Goal: Contribute content

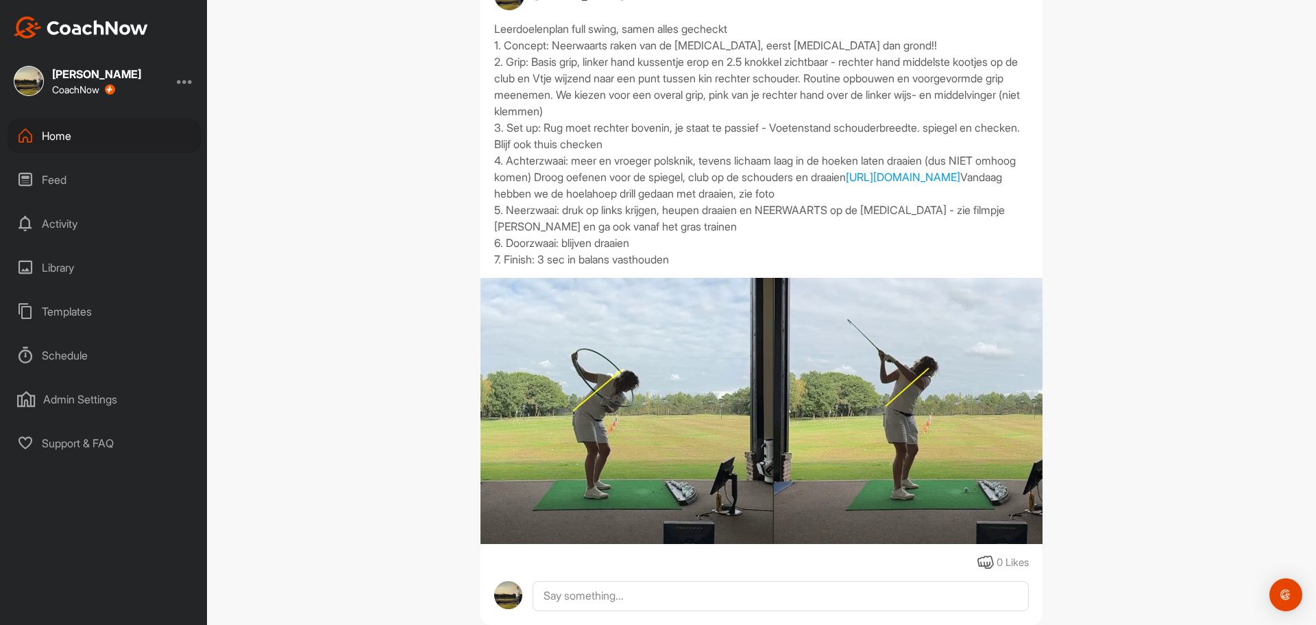
scroll to position [1369, 0]
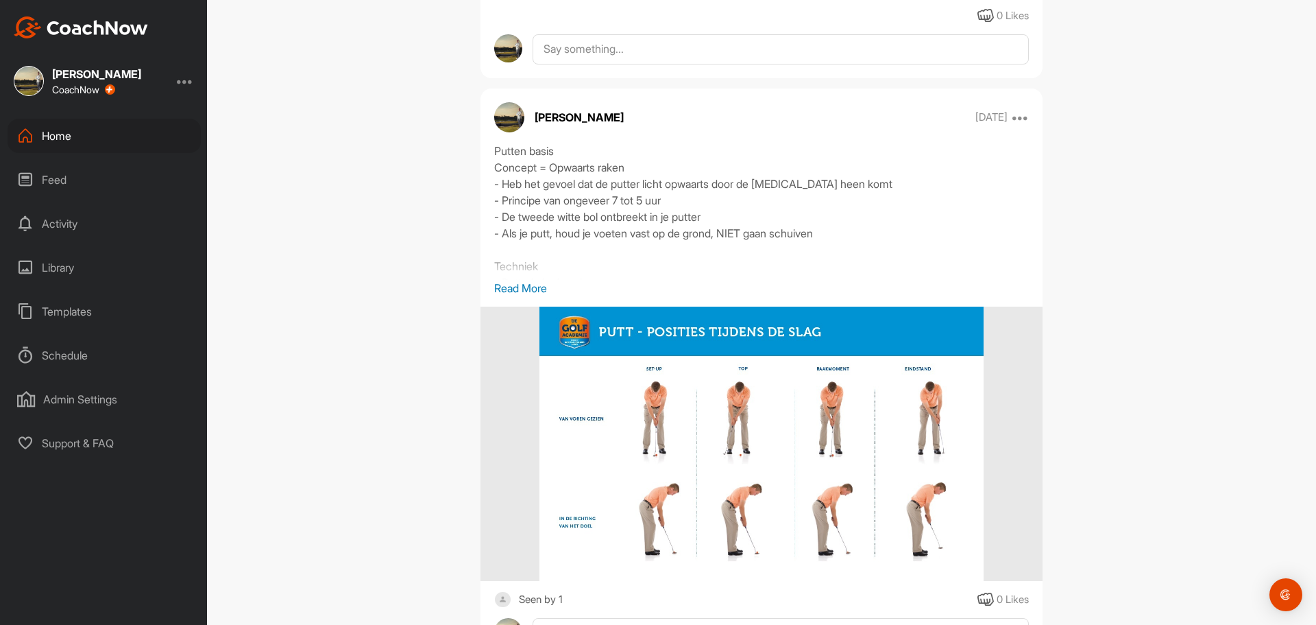
click at [544, 296] on p "Read More" at bounding box center [761, 288] width 535 height 16
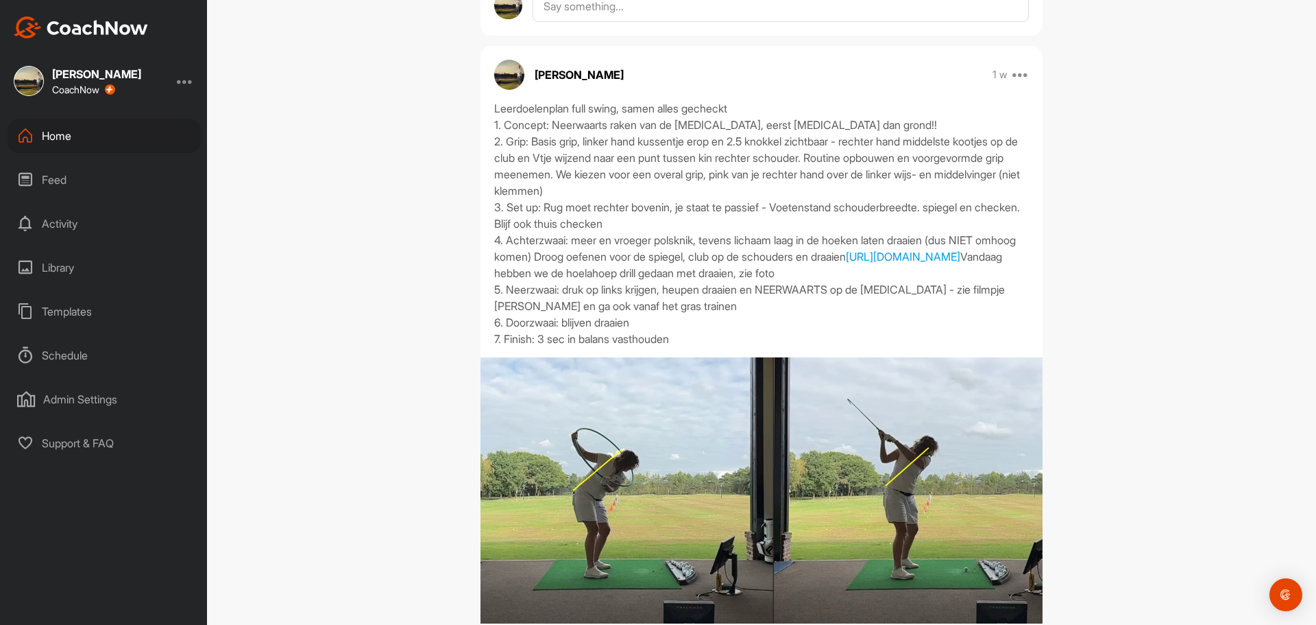
scroll to position [686, 0]
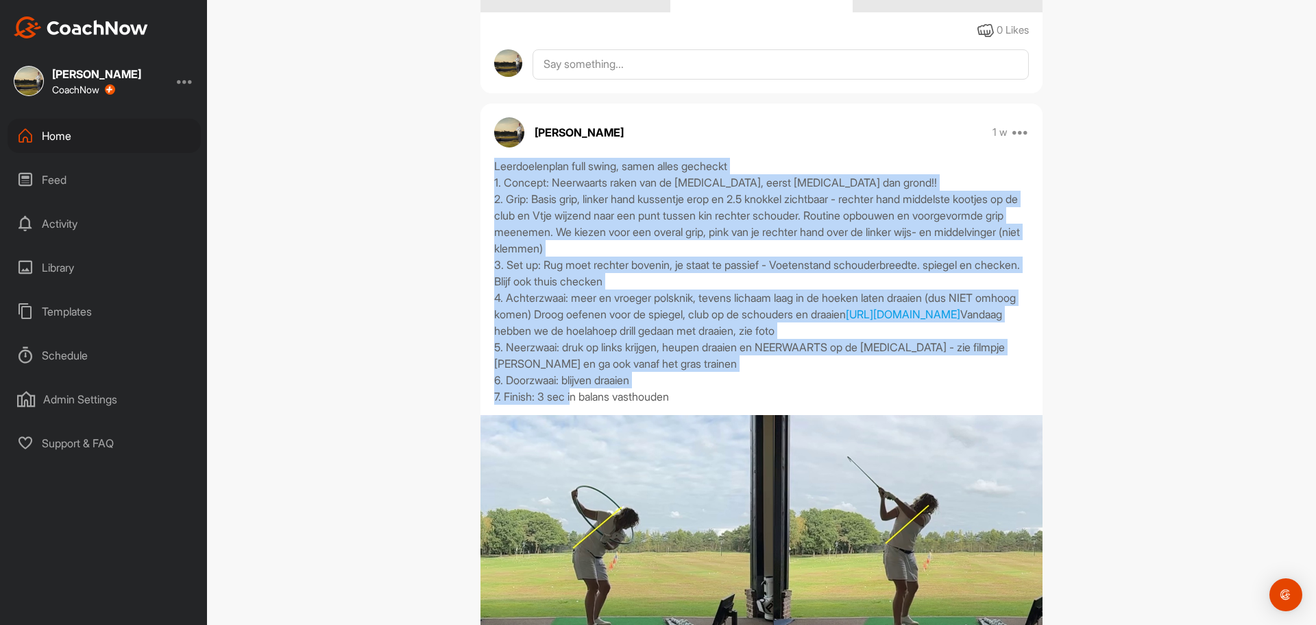
drag, startPoint x: 490, startPoint y: 195, endPoint x: 721, endPoint y: 452, distance: 345.7
click at [720, 405] on div "Leerdoelenplan full swing, samen alles gecheckt 1. Concept: Neerwaarts raken va…" at bounding box center [761, 281] width 535 height 247
copy div "Leerdoelenplan full swing, samen alles gecheckt 1. Concept: Neerwaarts raken va…"
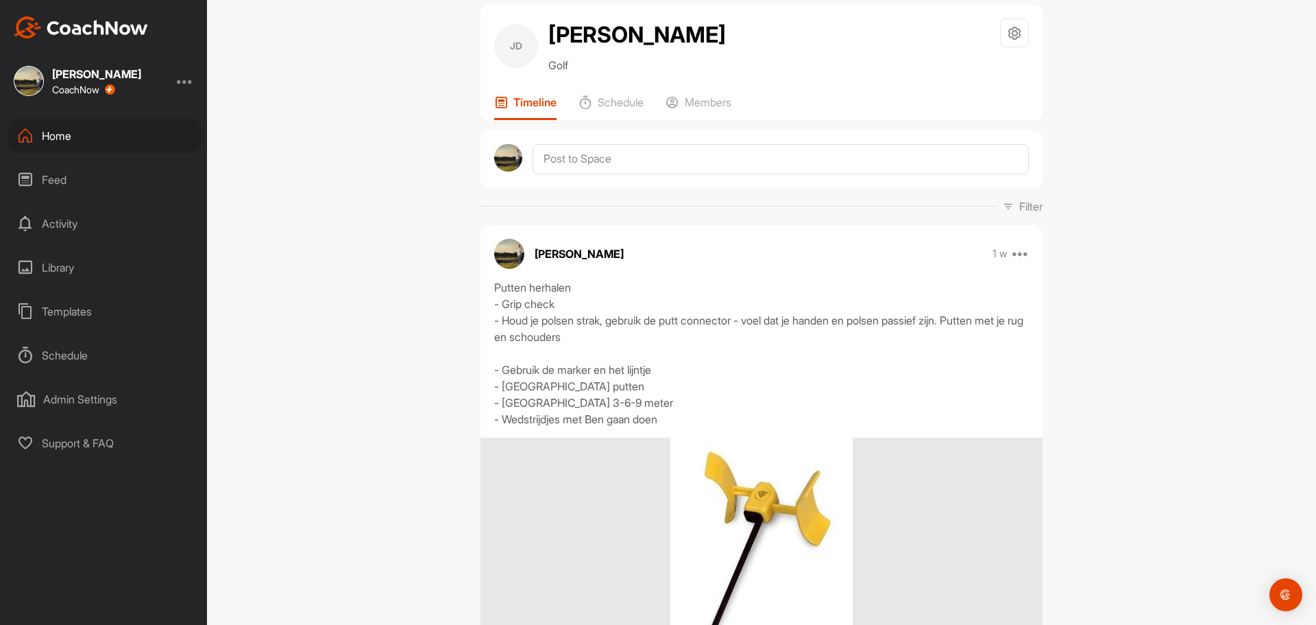
scroll to position [0, 0]
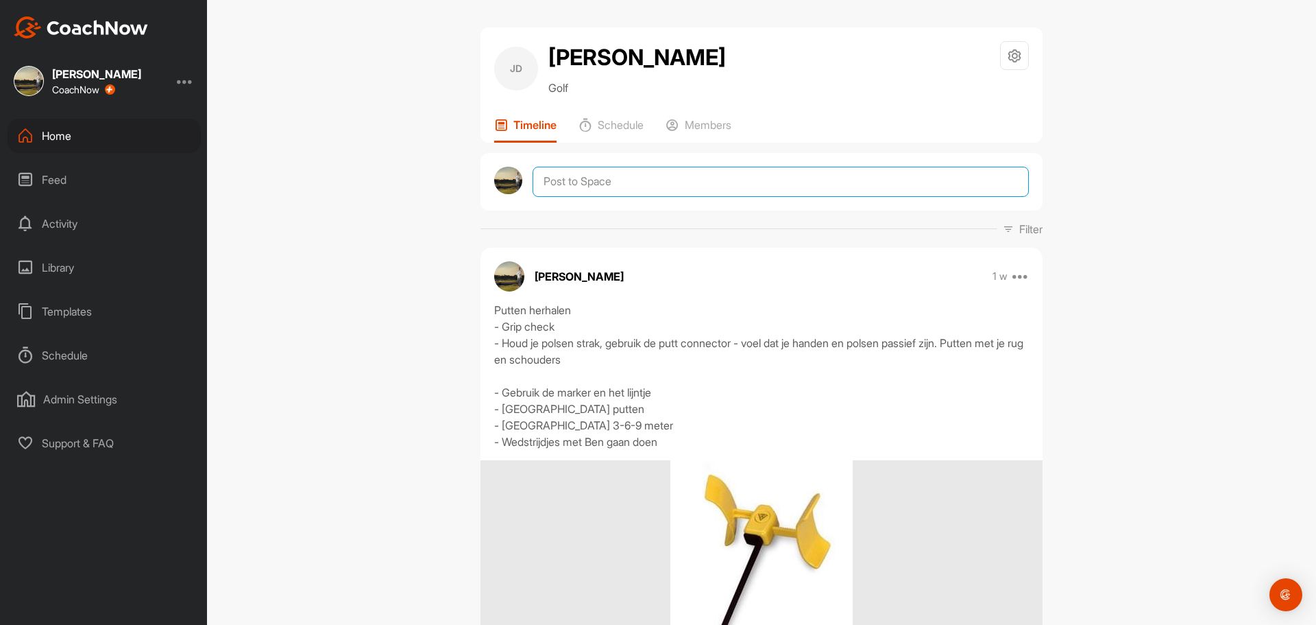
click at [588, 197] on textarea at bounding box center [781, 182] width 496 height 30
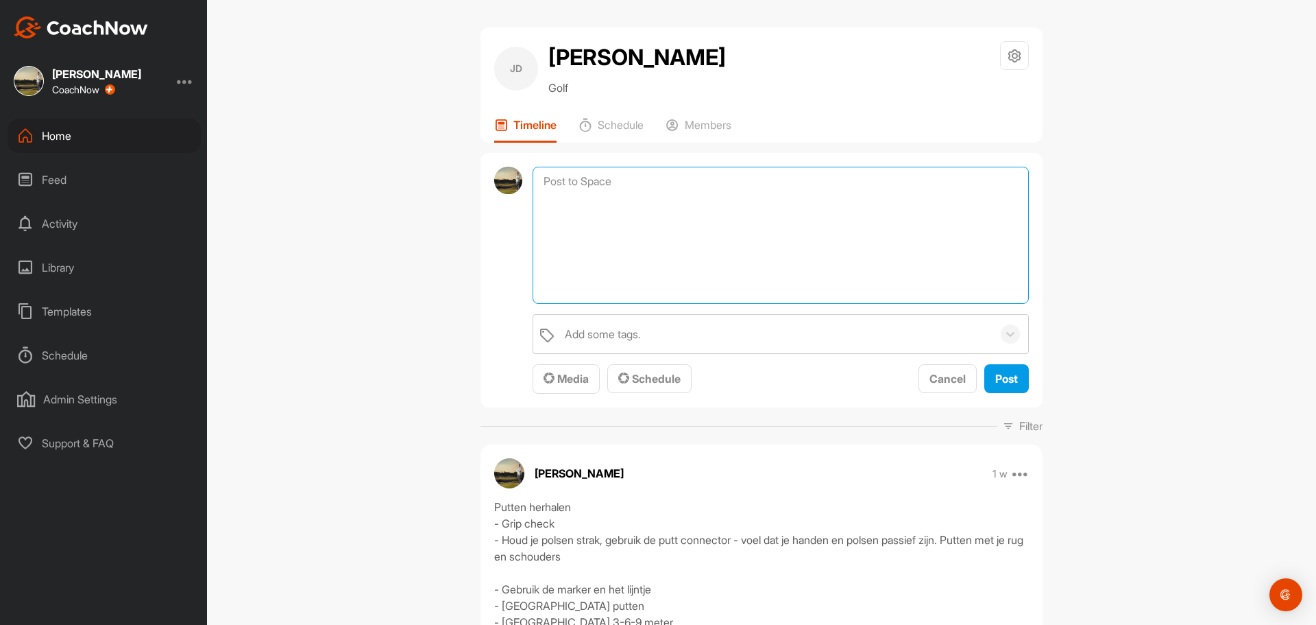
paste textarea "Leerdoelenplan full swing, samen alles gecheckt 1. Concept: Neerwaarts raken va…"
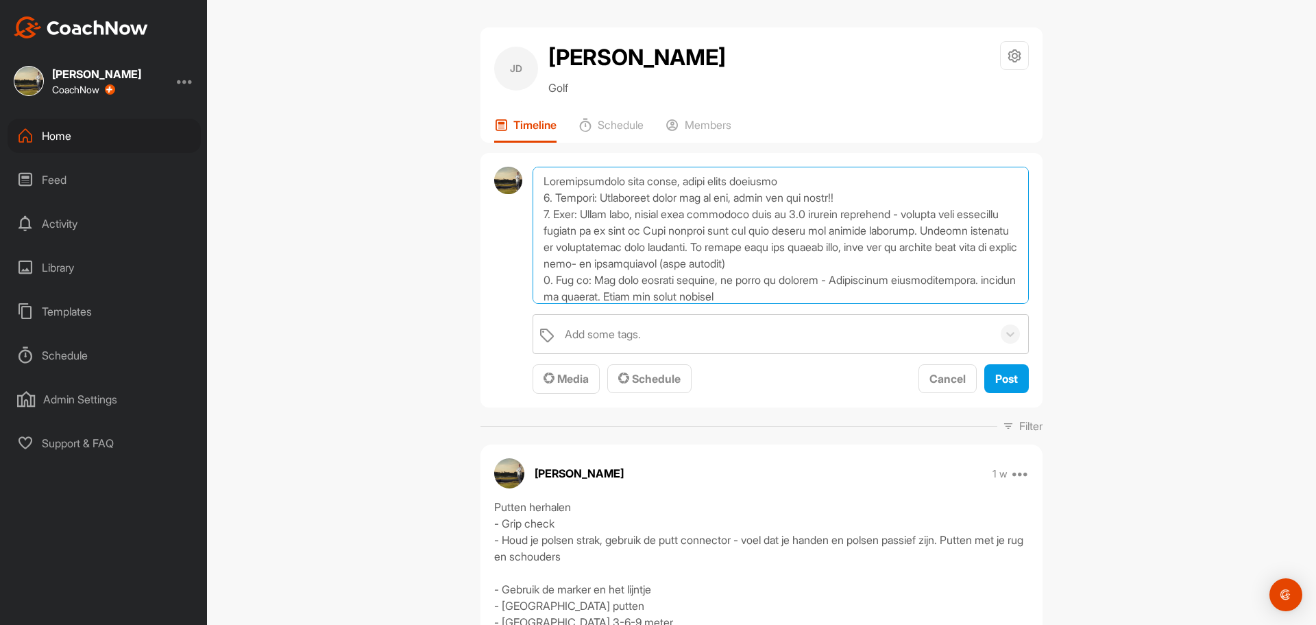
scroll to position [149, 0]
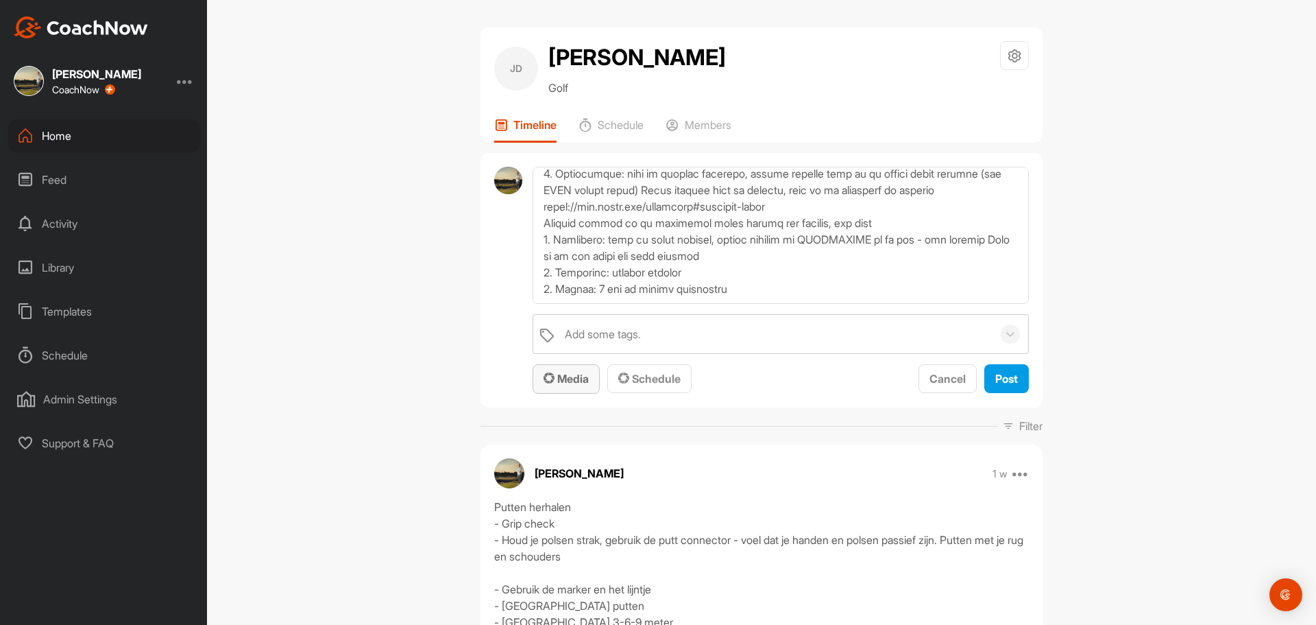
click at [559, 385] on span "Media" at bounding box center [566, 379] width 45 height 14
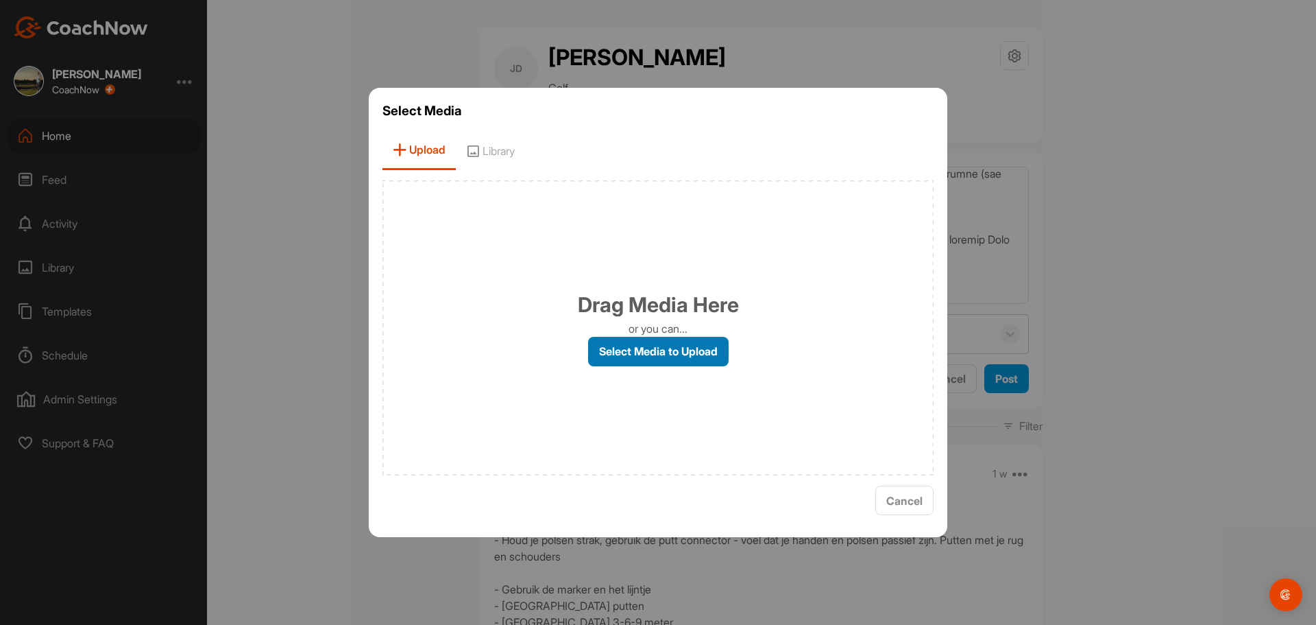
click at [645, 350] on label "Select Media to Upload" at bounding box center [658, 351] width 141 height 29
click at [0, 0] on input "Select Media to Upload" at bounding box center [0, 0] width 0 height 0
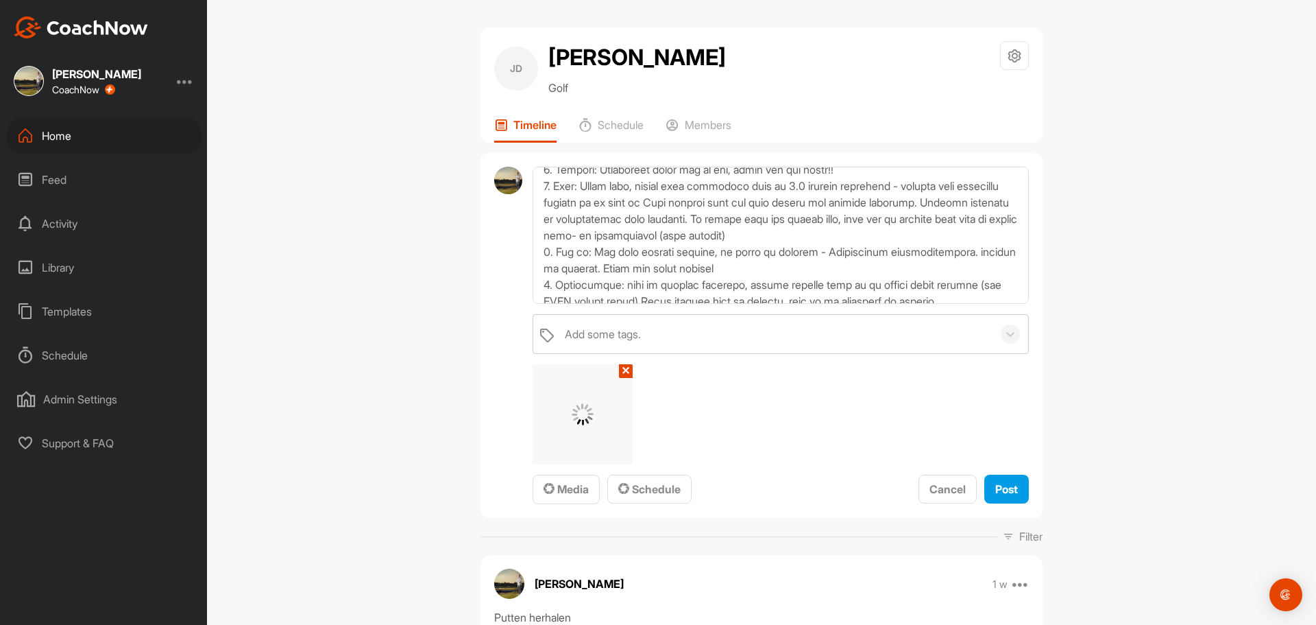
scroll to position [0, 0]
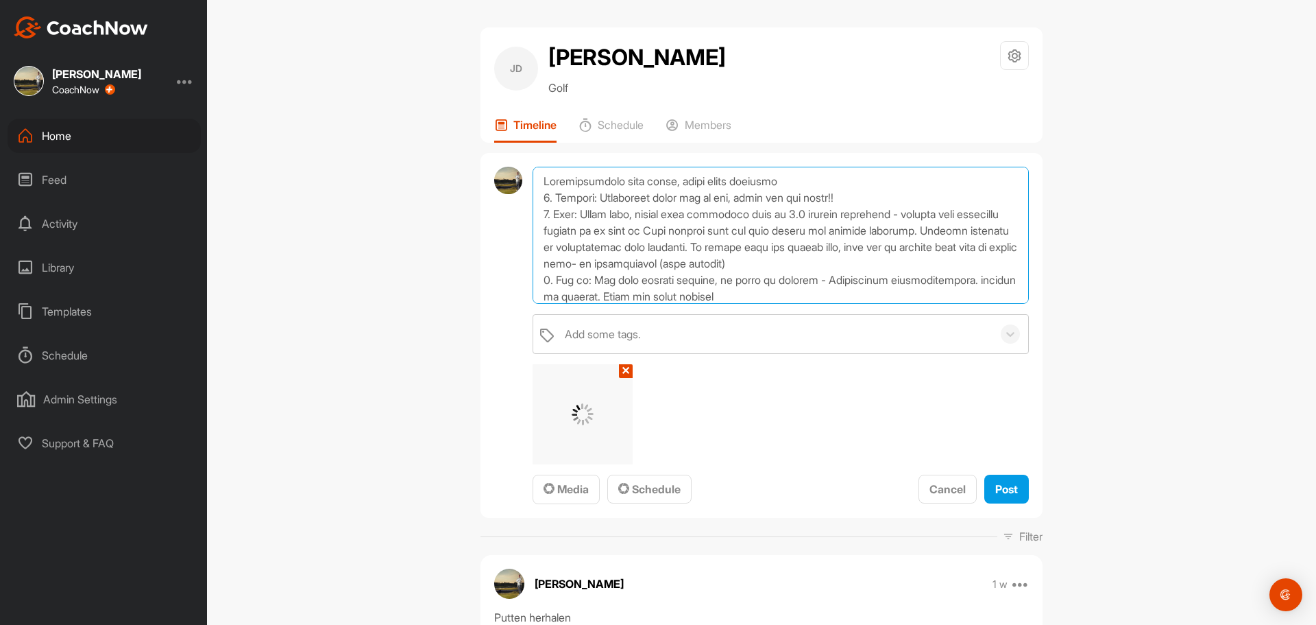
drag, startPoint x: 750, startPoint y: 215, endPoint x: 677, endPoint y: 216, distance: 72.7
click at [677, 216] on textarea at bounding box center [781, 235] width 496 height 137
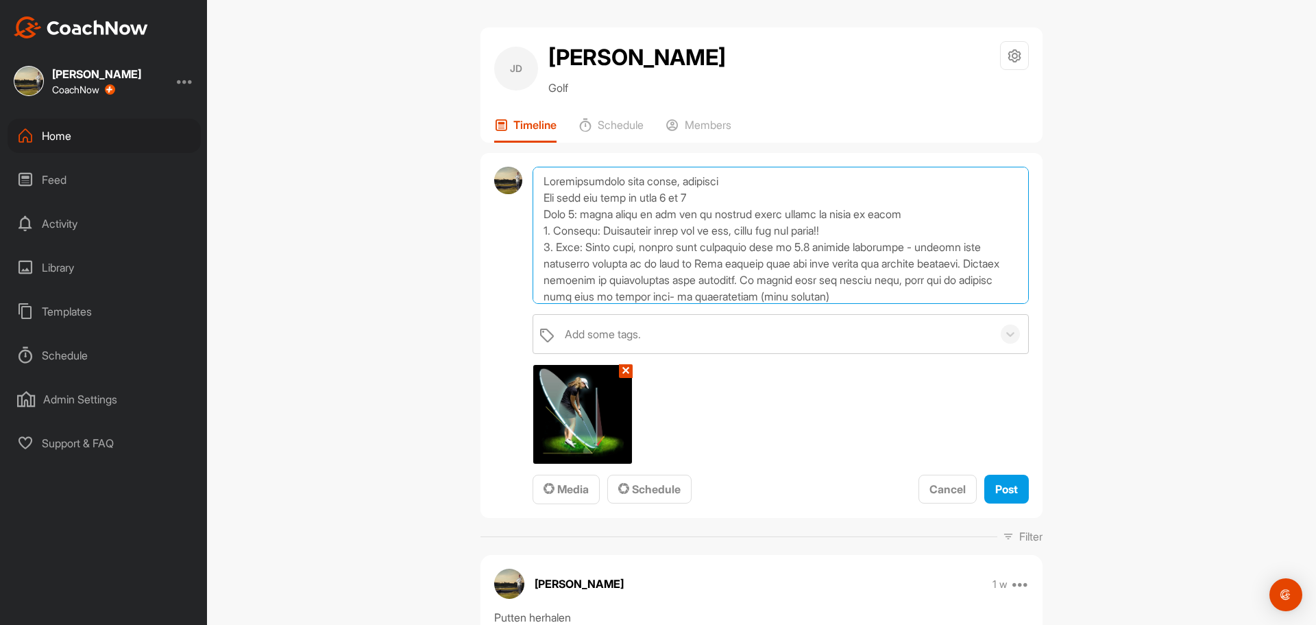
click at [569, 228] on textarea at bounding box center [781, 235] width 496 height 137
click at [767, 252] on textarea at bounding box center [781, 235] width 496 height 137
click at [948, 242] on textarea at bounding box center [781, 235] width 496 height 137
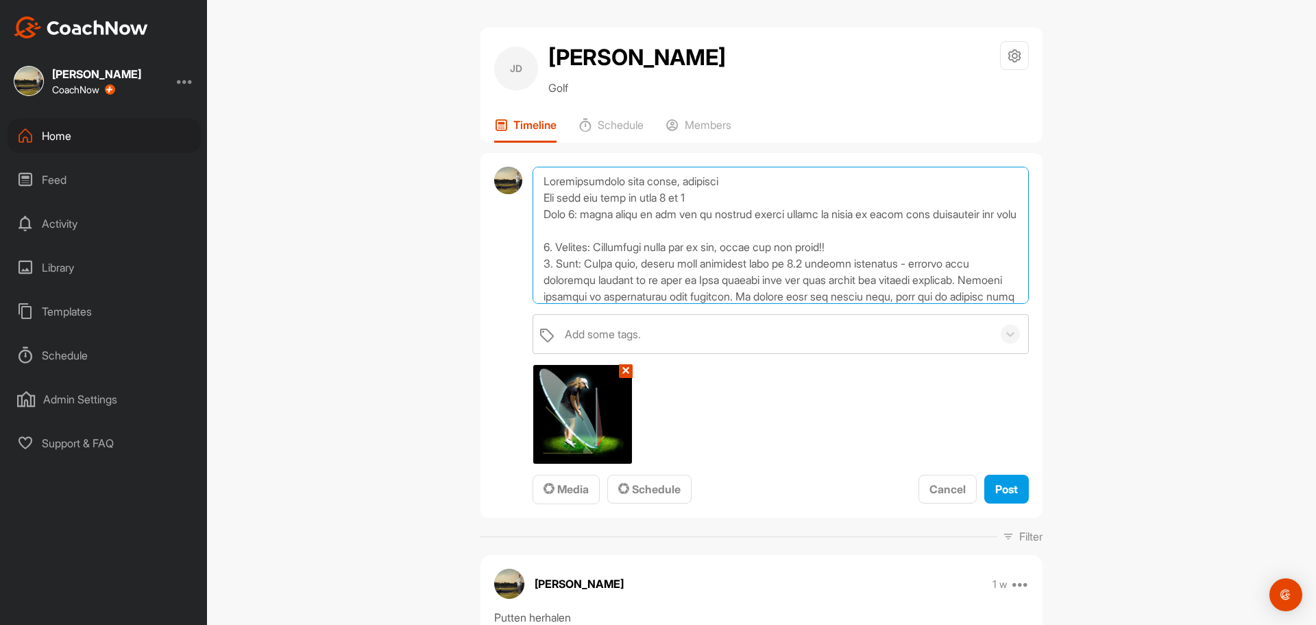
paste textarea "[URL][DOMAIN_NAME]"
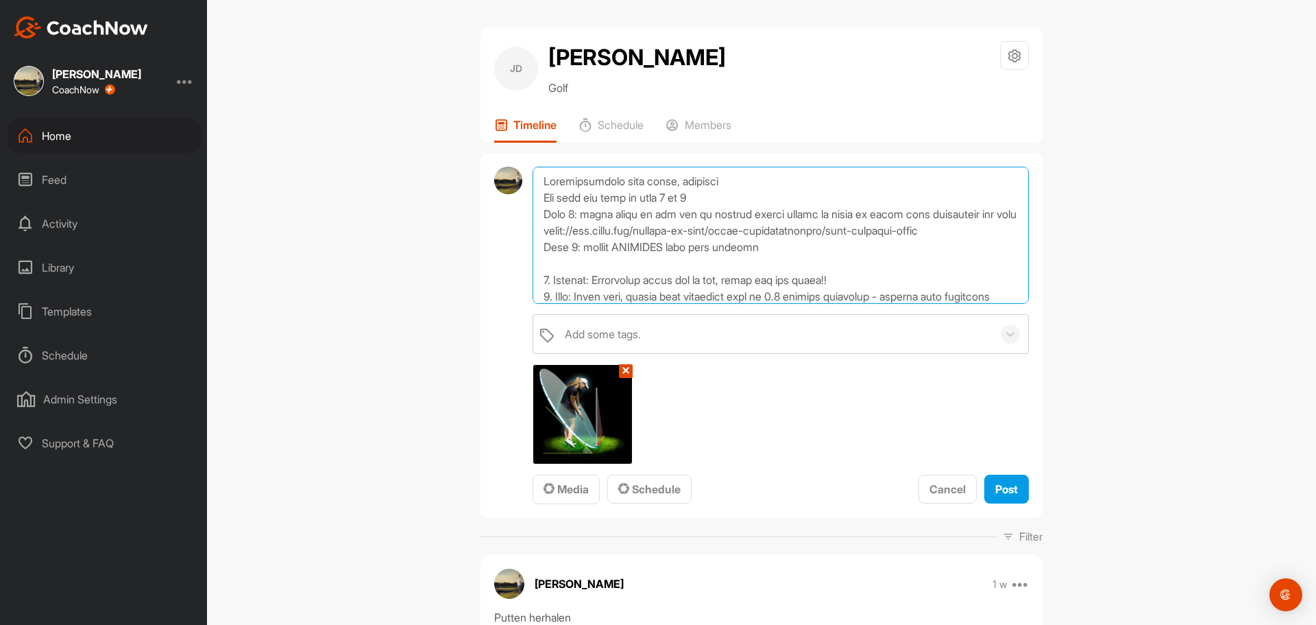
drag, startPoint x: 651, startPoint y: 294, endPoint x: 598, endPoint y: 312, distance: 56.4
click at [598, 304] on textarea at bounding box center [781, 235] width 496 height 137
click at [649, 293] on textarea at bounding box center [781, 235] width 496 height 137
paste textarea "[URL][DOMAIN_NAME]"
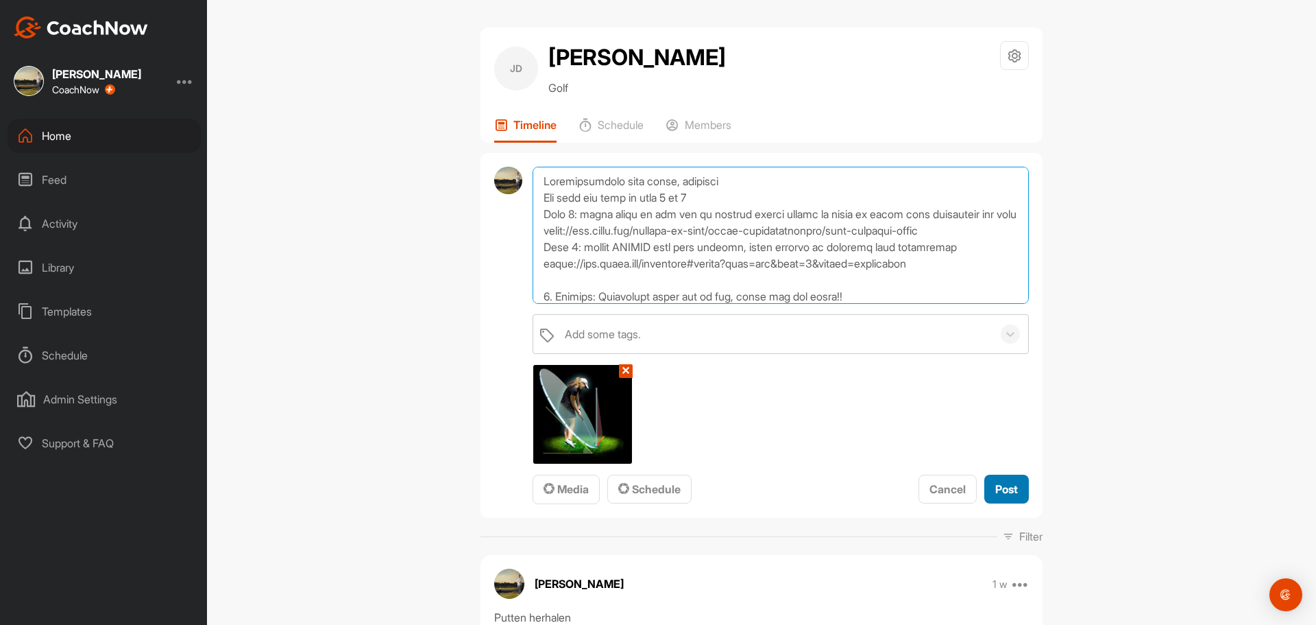
type textarea "Leerdoelenplan full swing, herhalen Het gaat met name om punt 4 en 5 Punt 4: ho…"
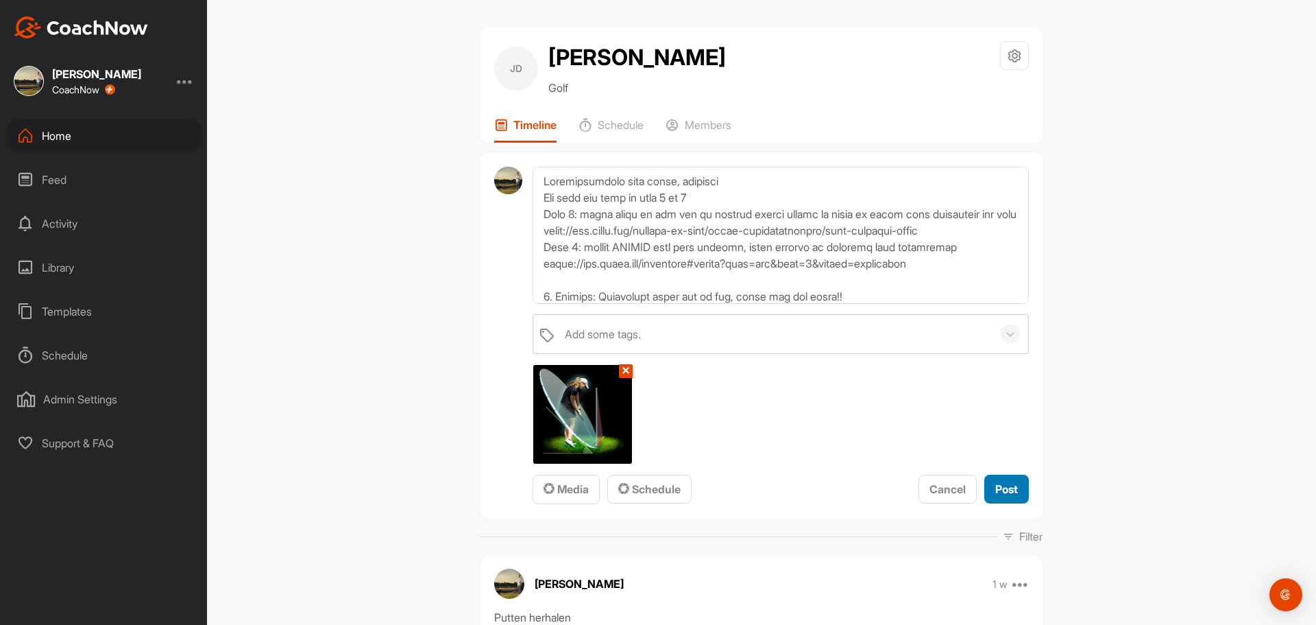
click at [987, 504] on button "Post" at bounding box center [1007, 488] width 45 height 29
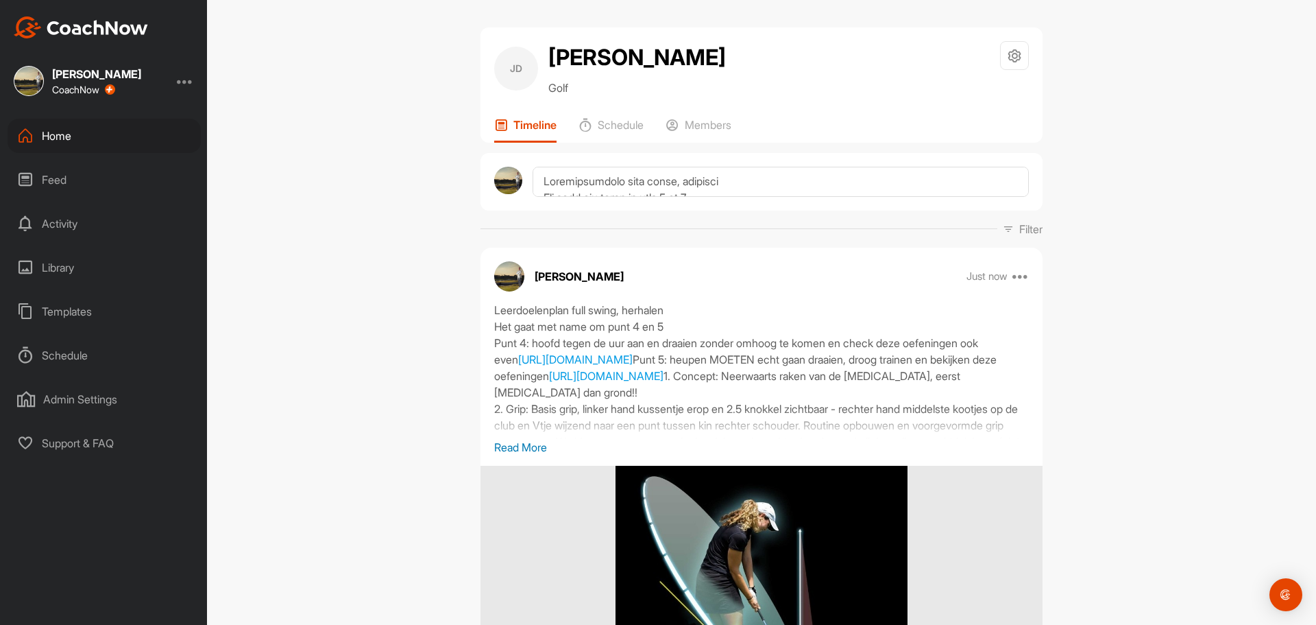
click at [72, 309] on div "Templates" at bounding box center [104, 311] width 193 height 34
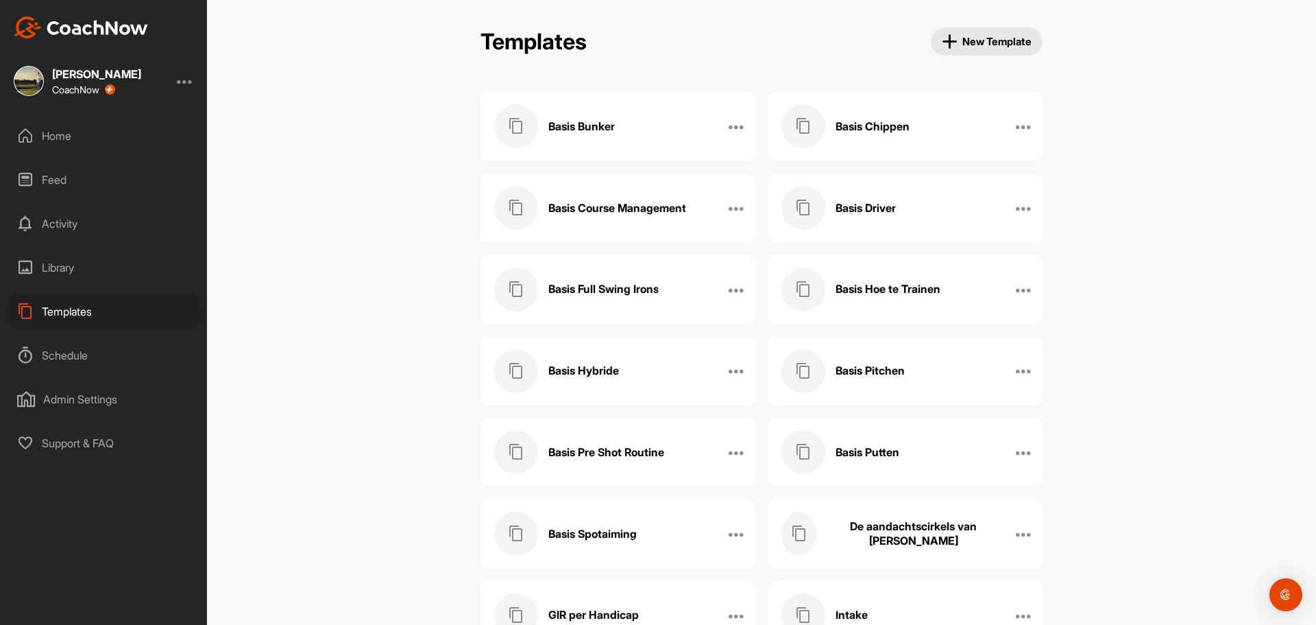
click at [879, 365] on h3 "Basis Pitchen" at bounding box center [870, 370] width 69 height 14
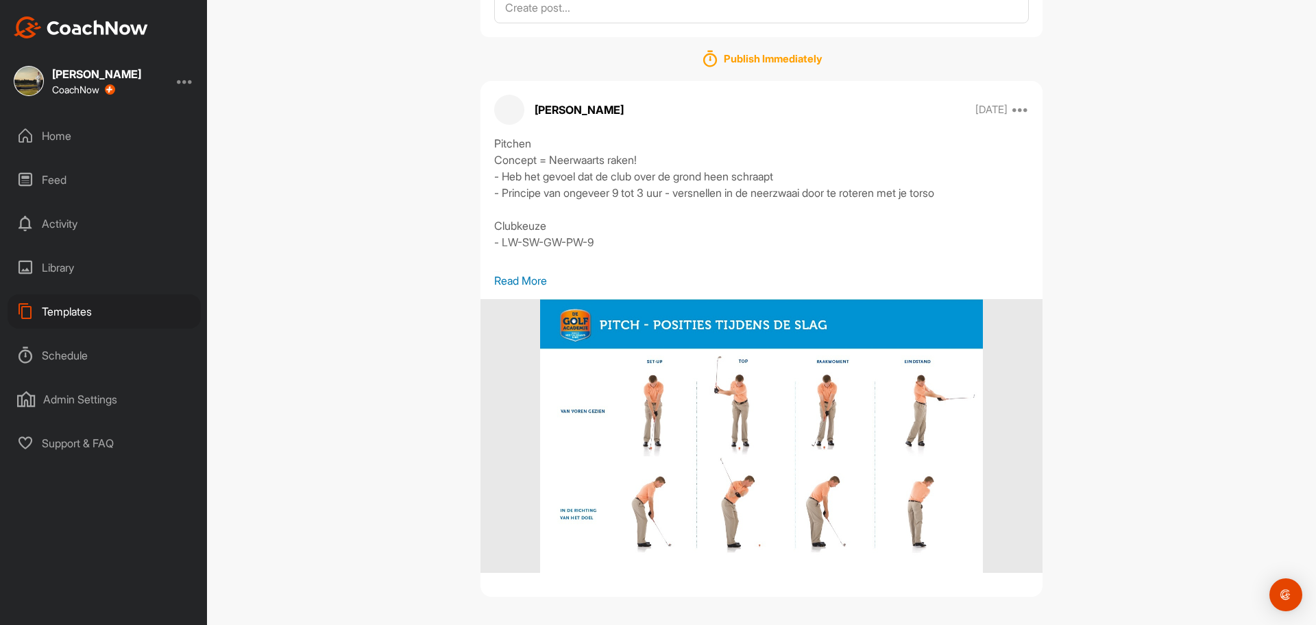
scroll to position [165, 0]
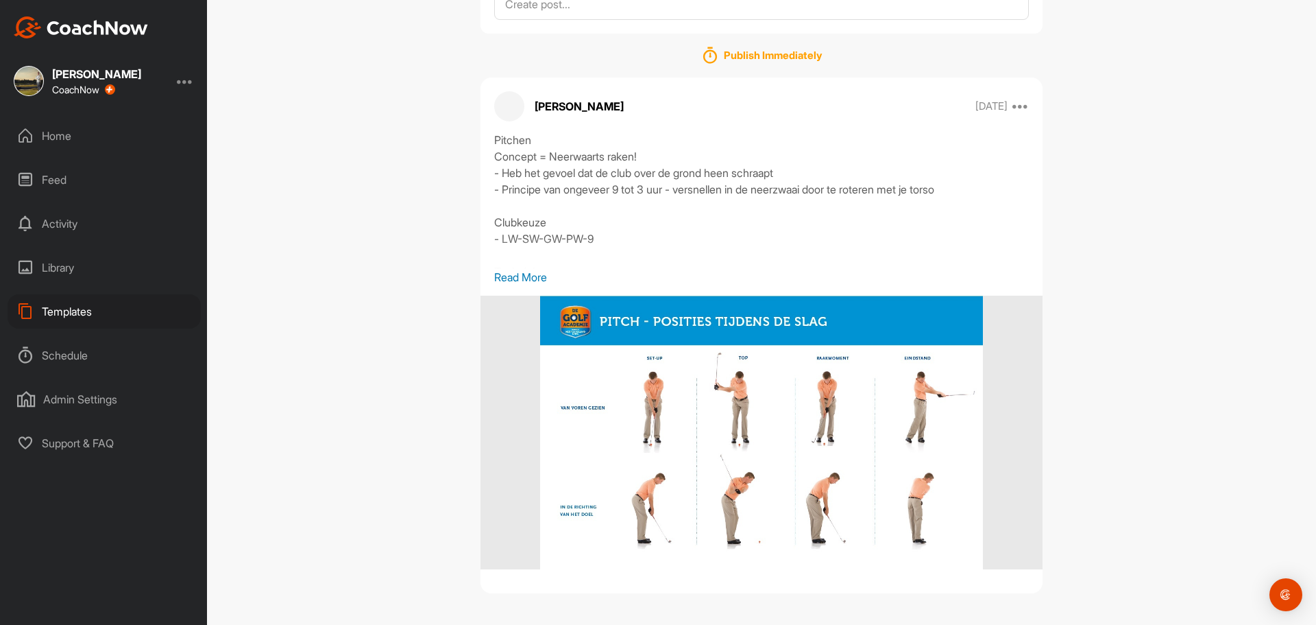
click at [508, 273] on p "Read More" at bounding box center [761, 277] width 535 height 16
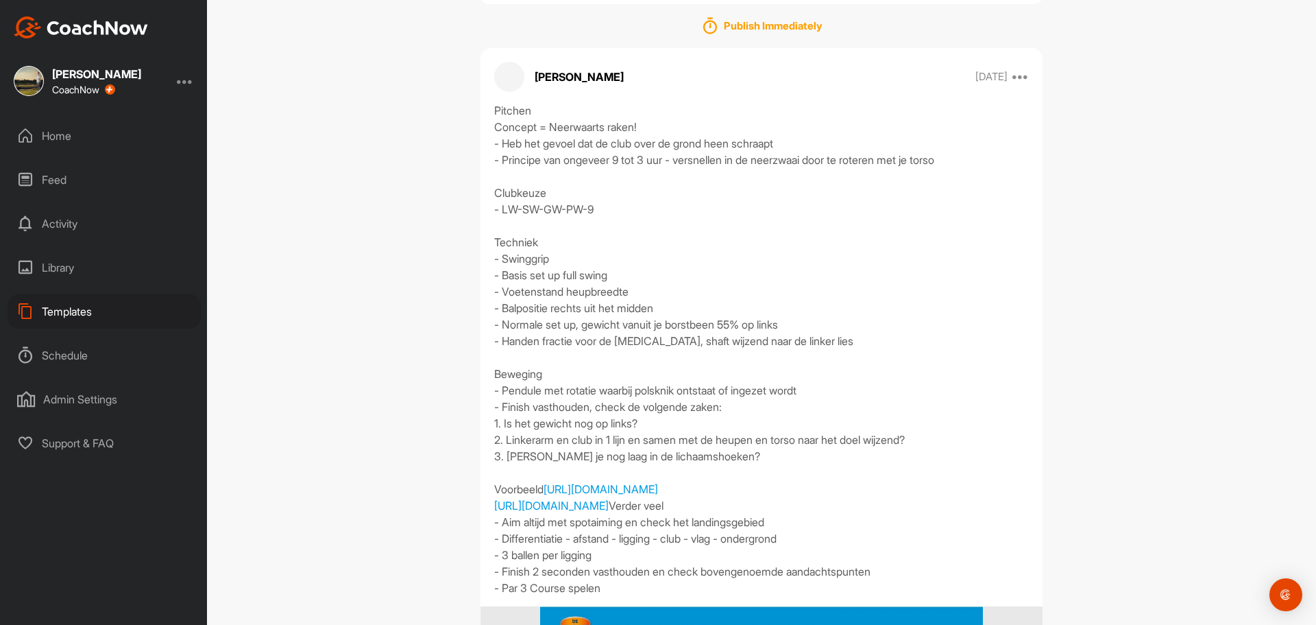
scroll to position [0, 0]
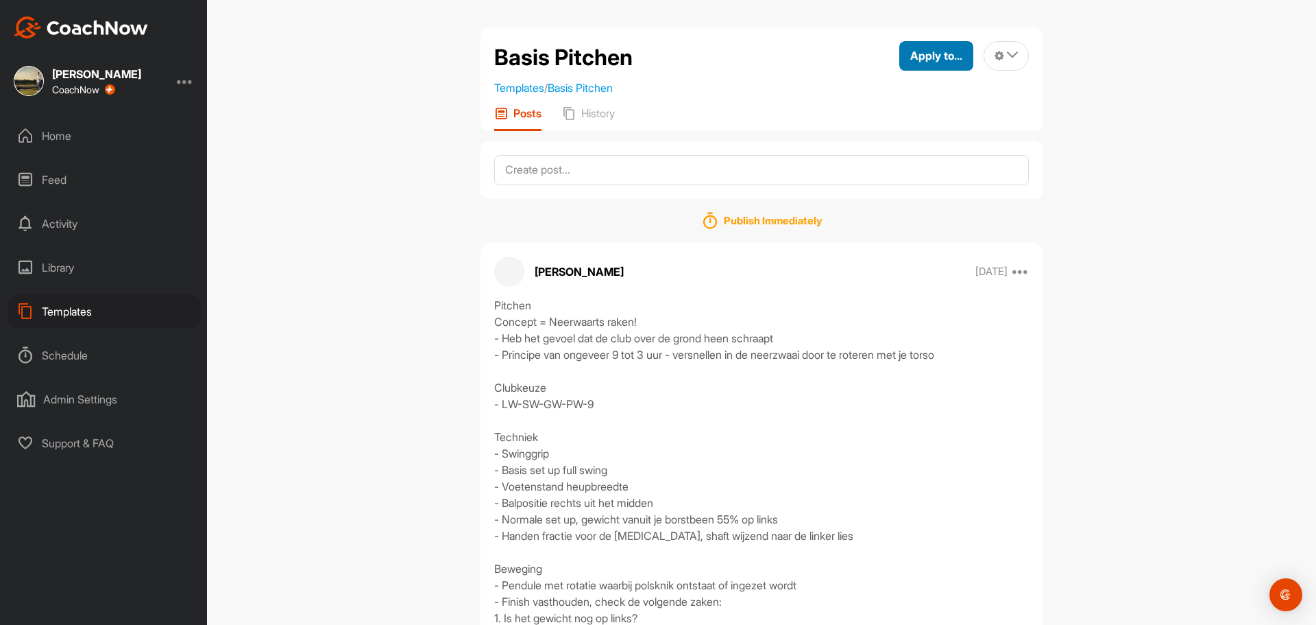
click at [932, 56] on span "Apply to..." at bounding box center [937, 56] width 52 height 14
click at [884, 106] on p "Apply to Space" at bounding box center [911, 102] width 71 height 11
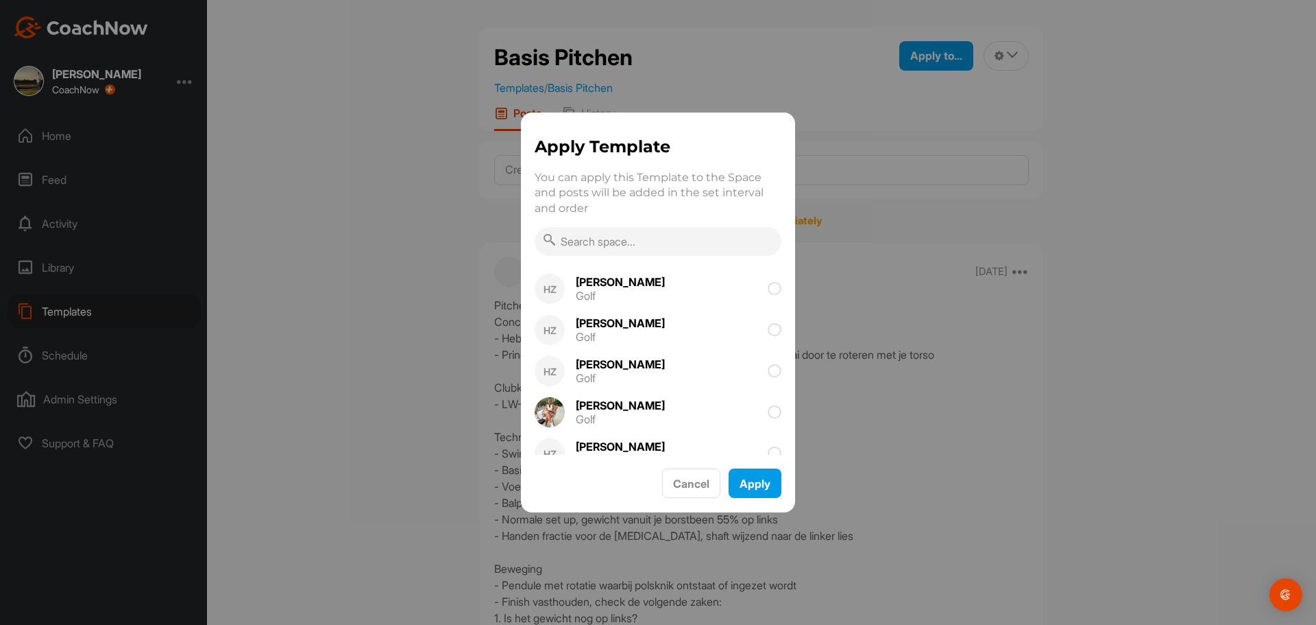
click at [631, 232] on input "text" at bounding box center [658, 241] width 247 height 29
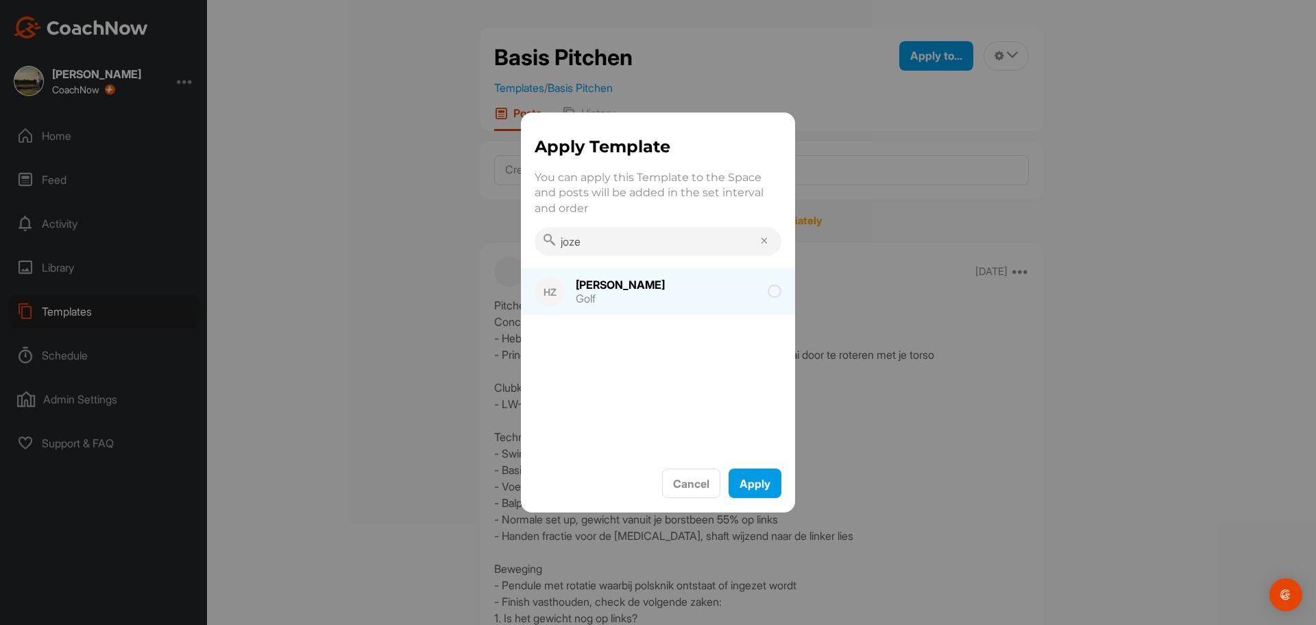
type input "joze"
click at [769, 293] on icon at bounding box center [775, 292] width 14 height 14
click at [745, 480] on button "Apply" at bounding box center [755, 482] width 53 height 29
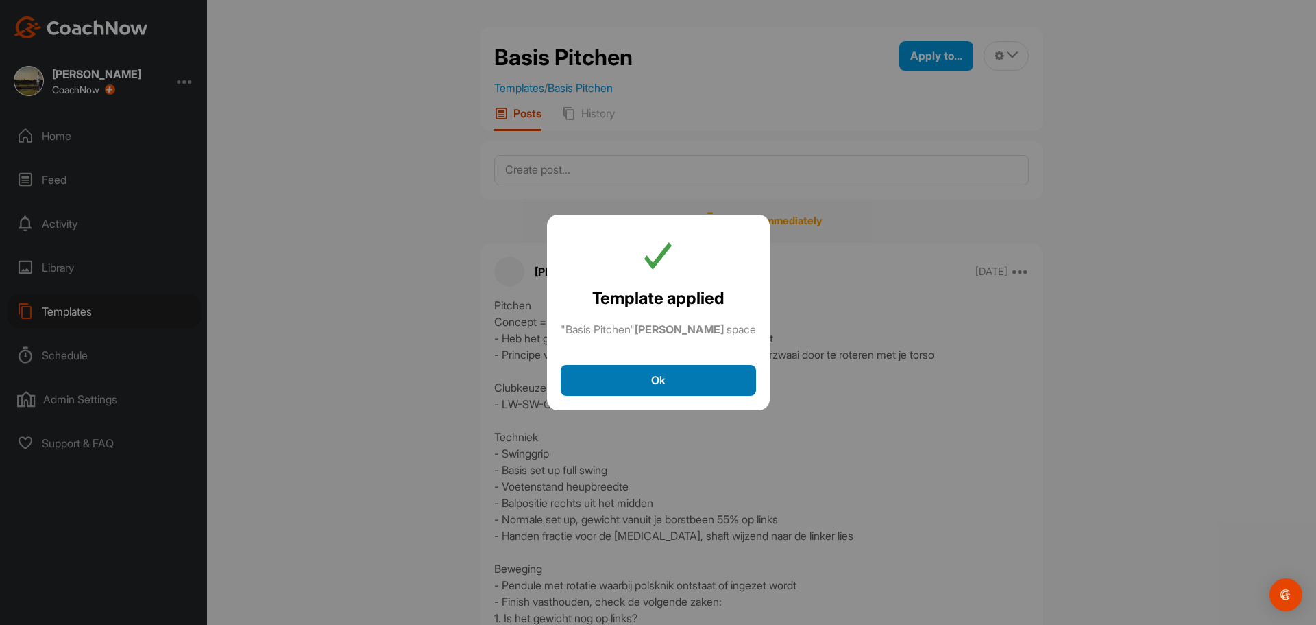
click at [719, 381] on button "Ok" at bounding box center [658, 380] width 195 height 31
